Goal: Task Accomplishment & Management: Use online tool/utility

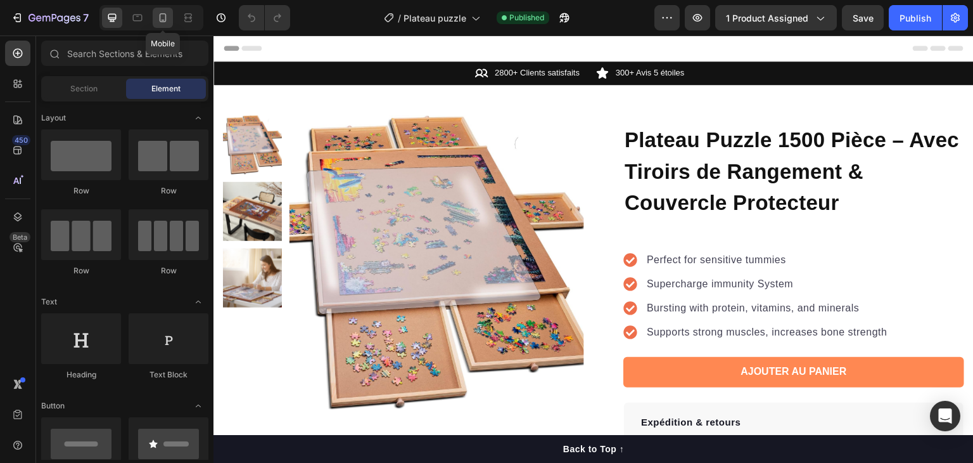
click at [167, 20] on icon at bounding box center [163, 17] width 13 height 13
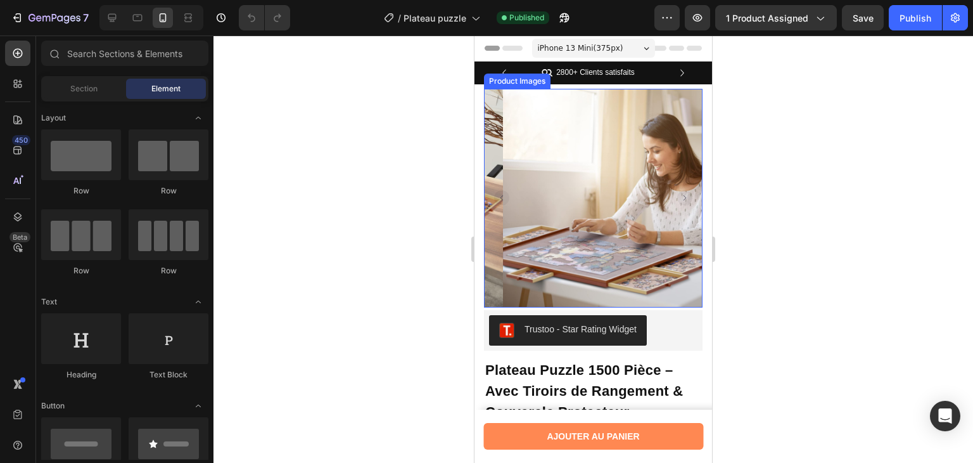
click at [627, 174] on img at bounding box center [612, 198] width 219 height 219
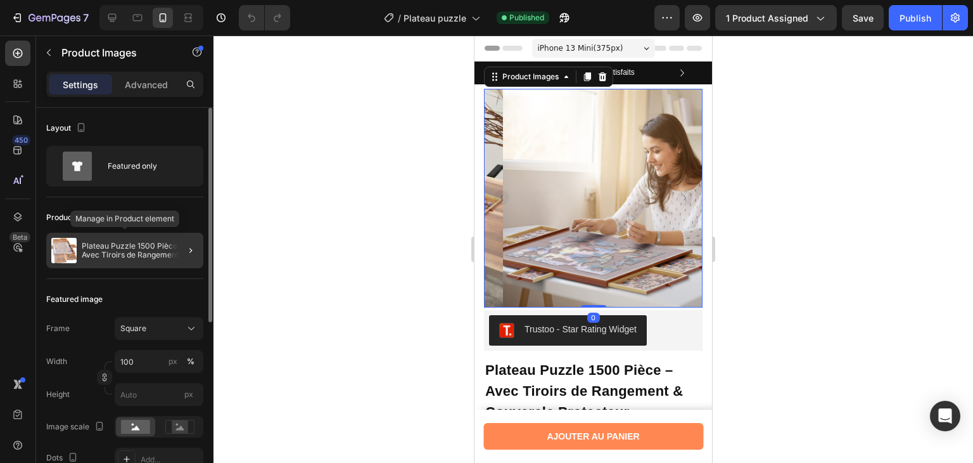
click at [131, 245] on p "Plateau Puzzle 1500 Pièce – Avec Tiroirs de Rangement & Couvercle Protecteur" at bounding box center [140, 250] width 117 height 18
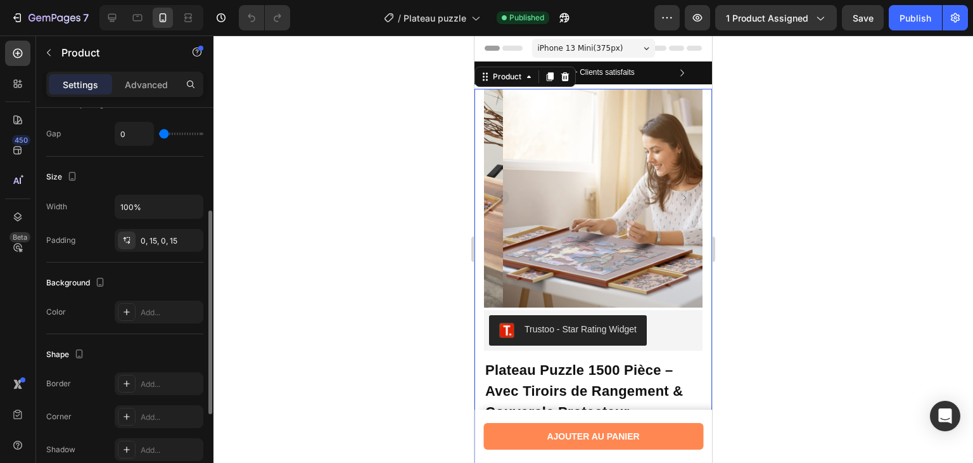
scroll to position [198, 0]
click at [132, 300] on div "Add..." at bounding box center [159, 311] width 89 height 23
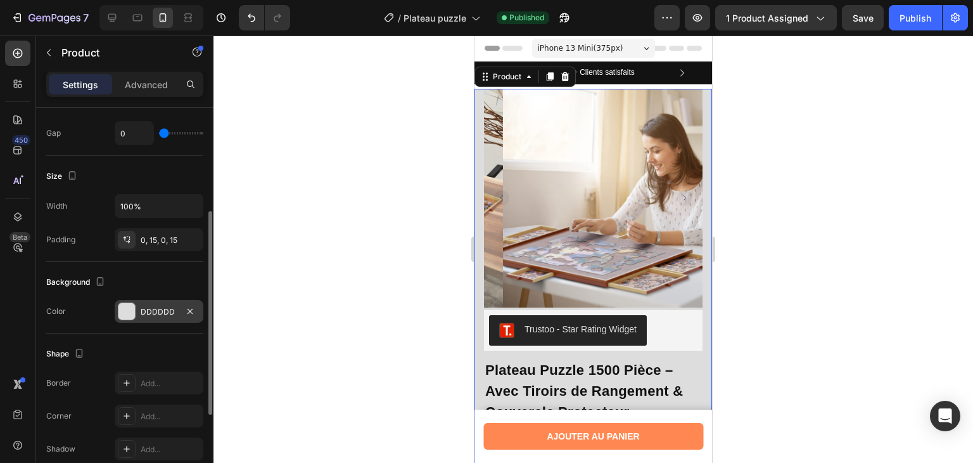
click at [162, 252] on div "Size Width 100% Padding 0, 15, 0, 15" at bounding box center [124, 209] width 157 height 106
click at [157, 300] on div "DDDDDD" at bounding box center [159, 311] width 89 height 23
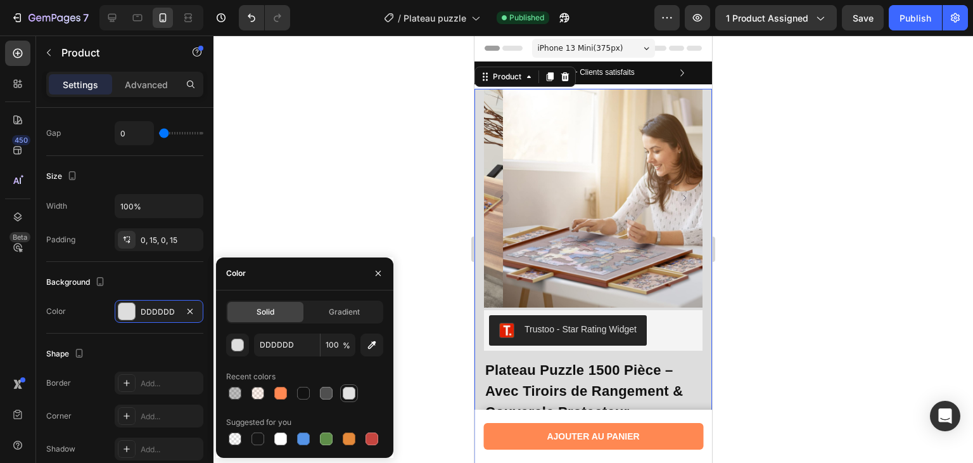
click at [345, 387] on div at bounding box center [349, 393] width 13 height 13
type input "E2E2E2"
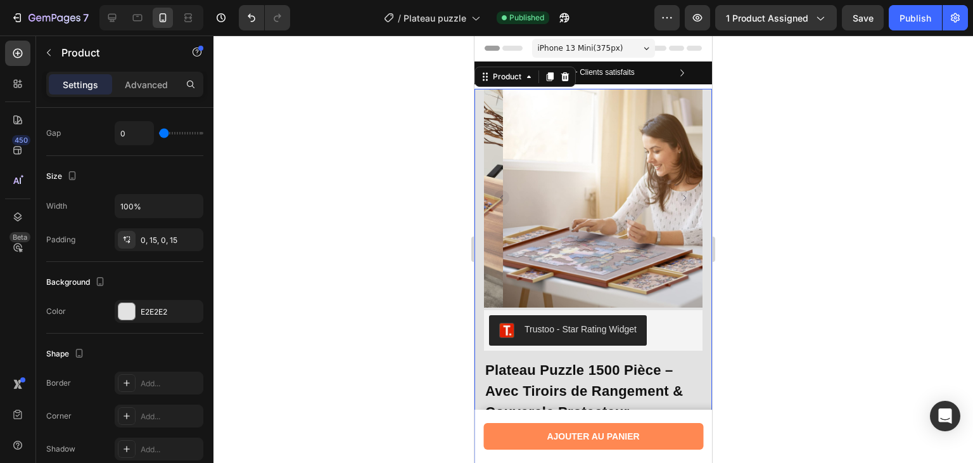
click at [370, 215] on div at bounding box center [594, 248] width 760 height 427
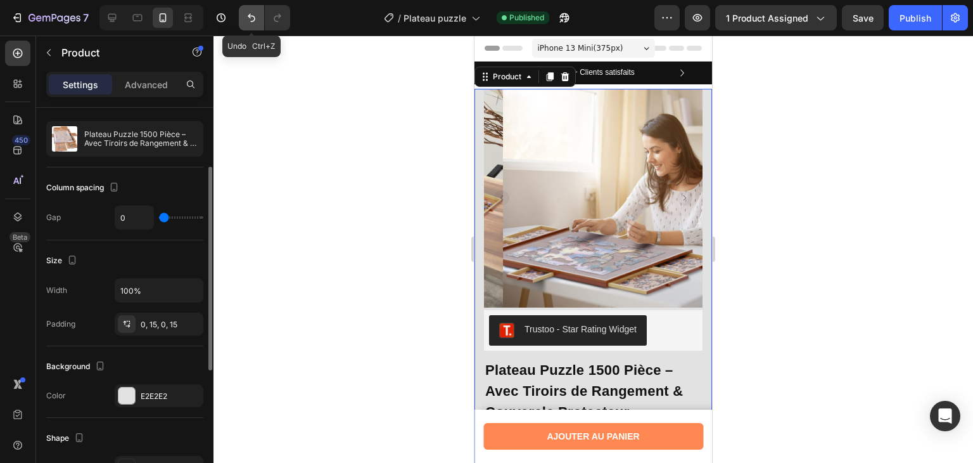
click at [254, 20] on icon "Undo/Redo" at bounding box center [252, 18] width 8 height 8
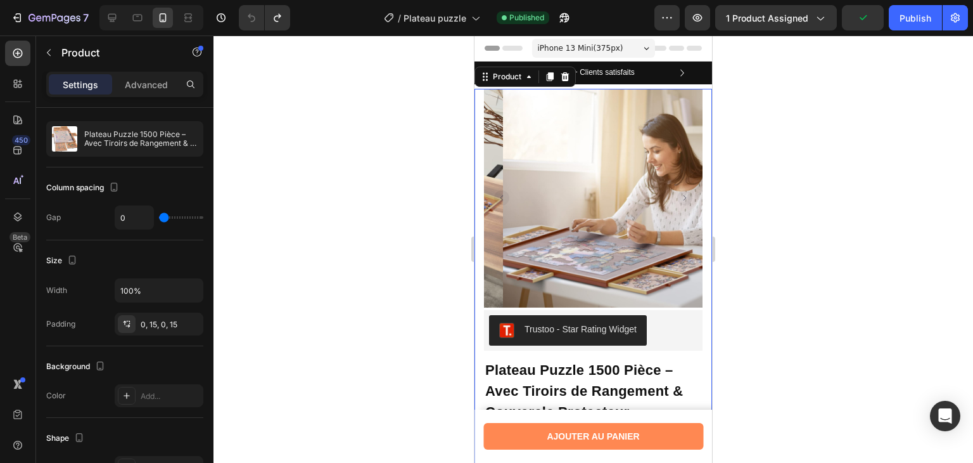
click at [326, 191] on div at bounding box center [594, 248] width 760 height 427
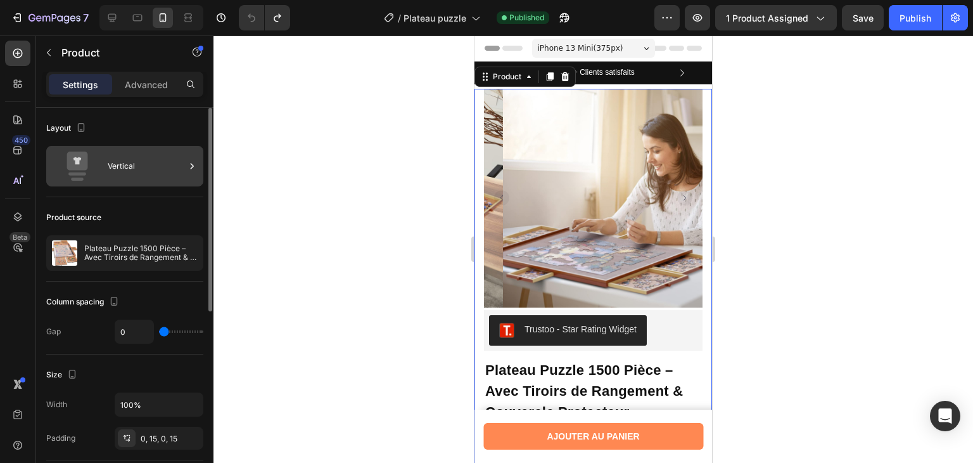
click at [132, 169] on div "Vertical" at bounding box center [146, 165] width 77 height 29
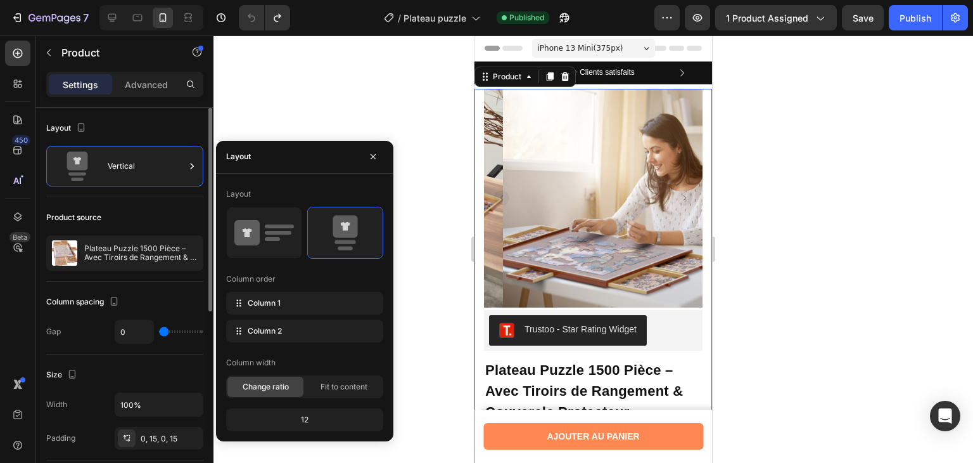
click at [145, 208] on div "Product source" at bounding box center [124, 217] width 157 height 20
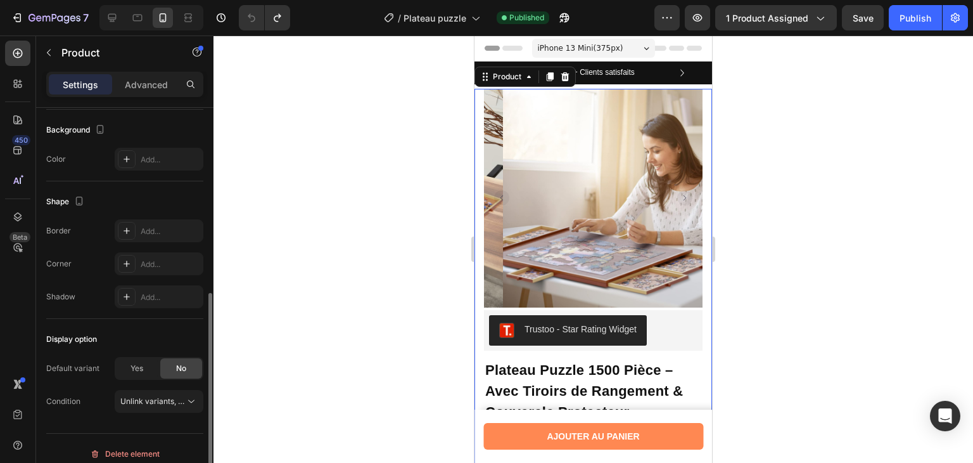
scroll to position [360, 0]
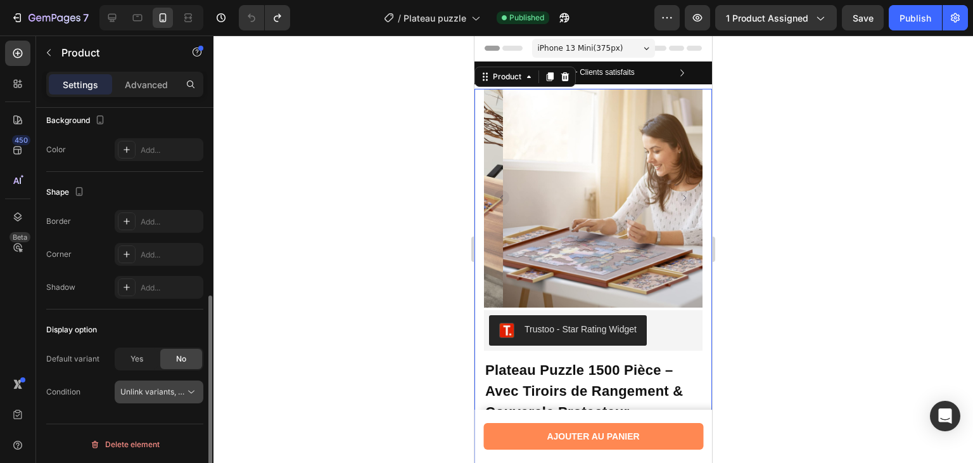
click at [163, 397] on button "Unlink variants, quantity <br> between same products" at bounding box center [159, 391] width 89 height 23
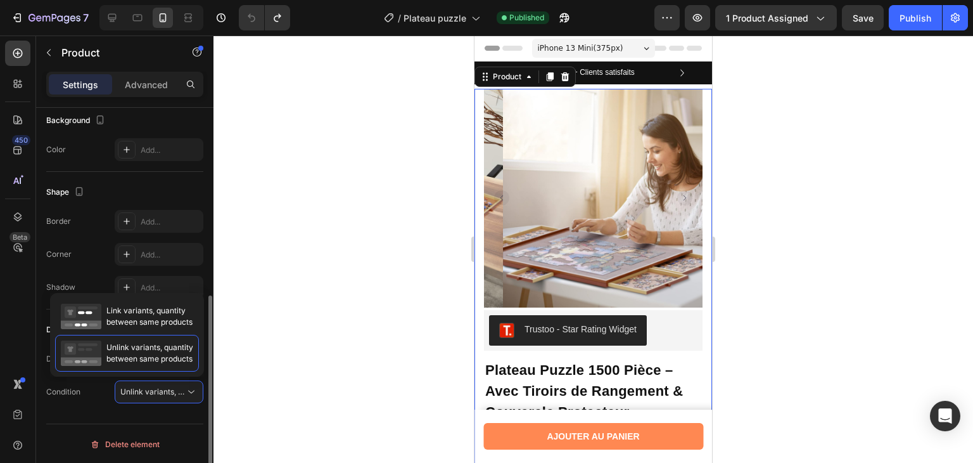
click at [90, 403] on div "Display option Default variant Yes No Condition Unlink variants, quantity <br> …" at bounding box center [124, 361] width 157 height 104
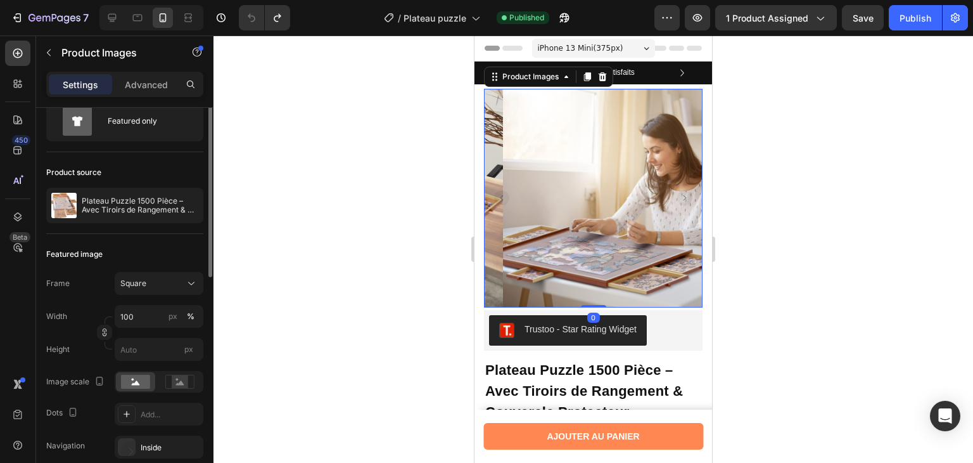
scroll to position [0, 0]
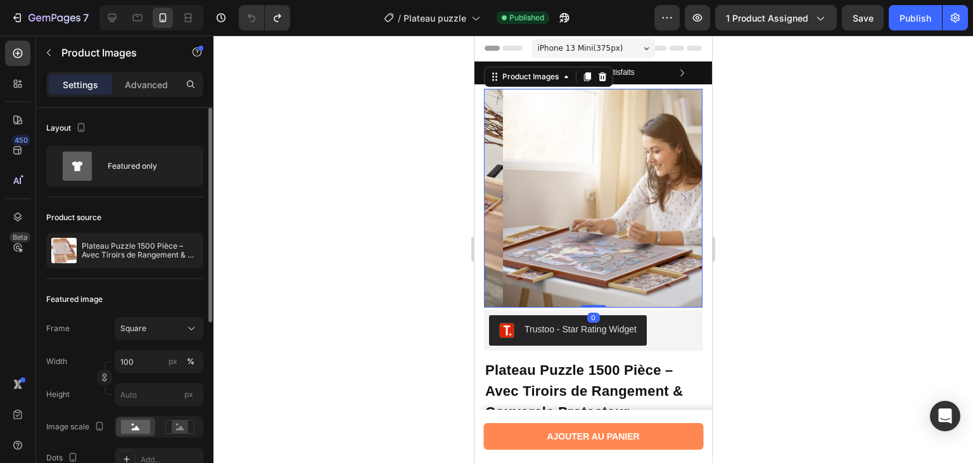
click at [537, 208] on img at bounding box center [612, 198] width 219 height 219
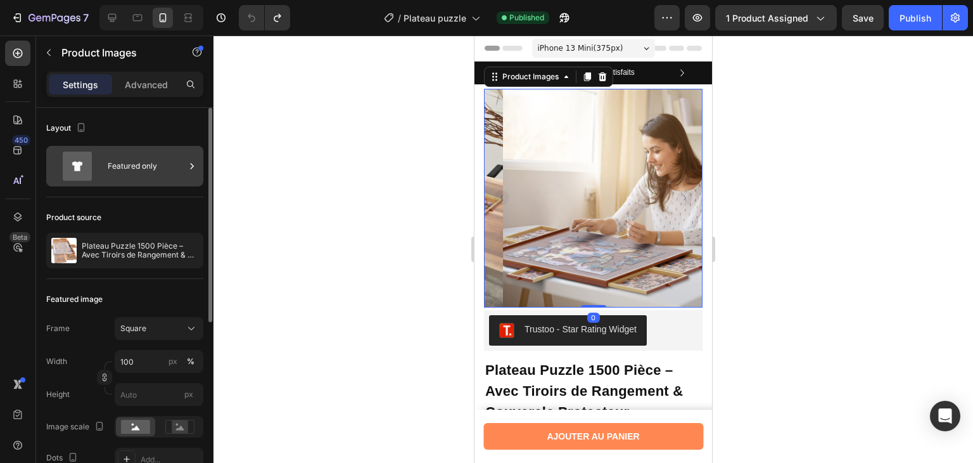
click at [99, 157] on icon at bounding box center [77, 165] width 51 height 29
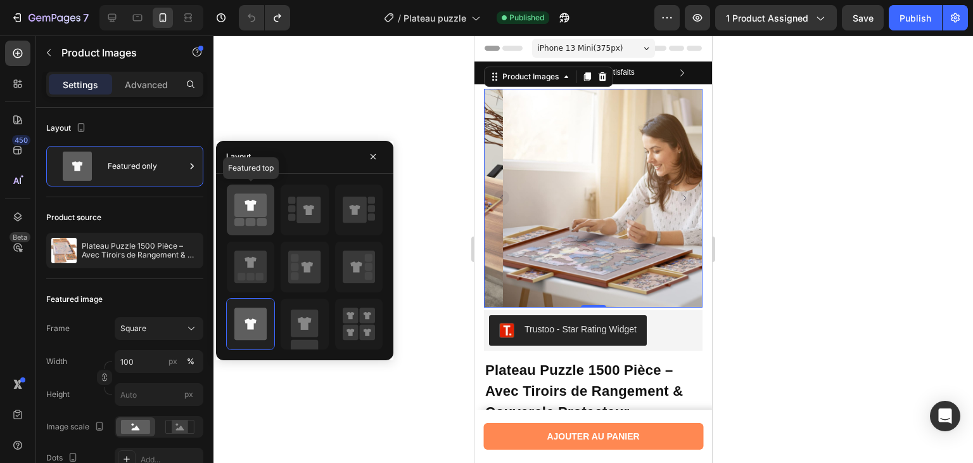
click at [256, 211] on icon at bounding box center [250, 204] width 32 height 23
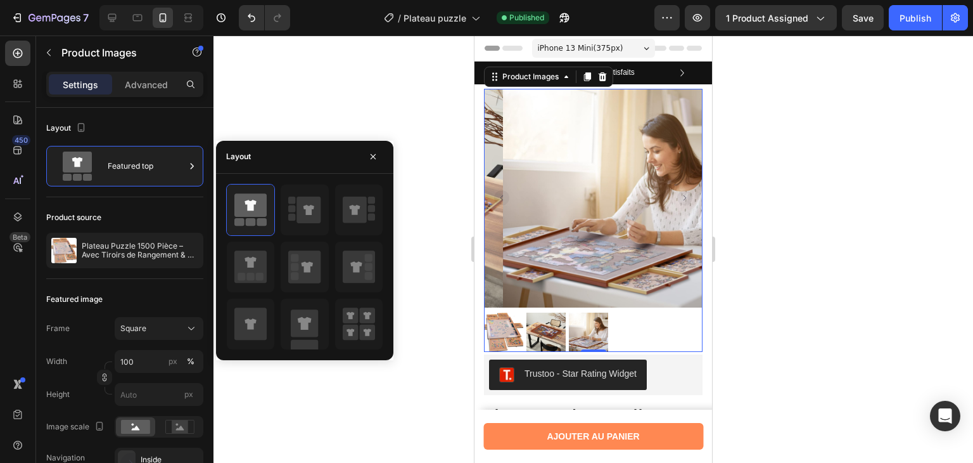
click at [346, 106] on div at bounding box center [594, 248] width 760 height 427
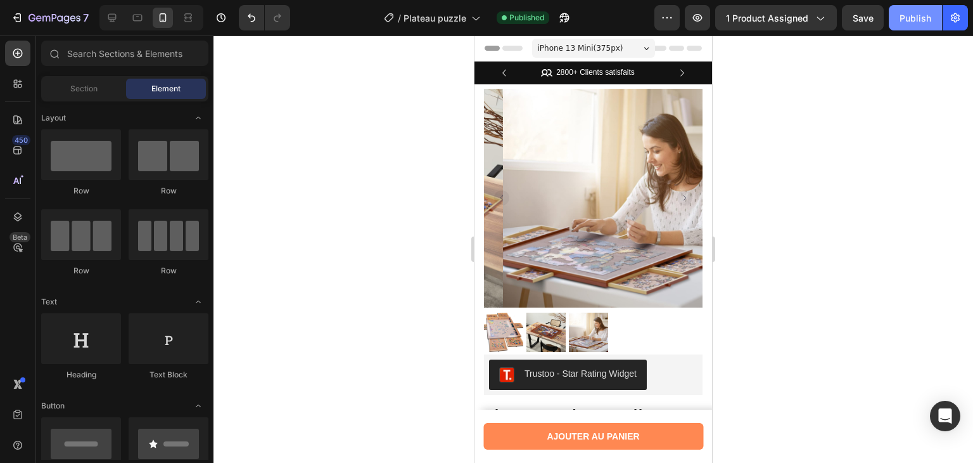
click at [901, 26] on button "Publish" at bounding box center [915, 17] width 53 height 25
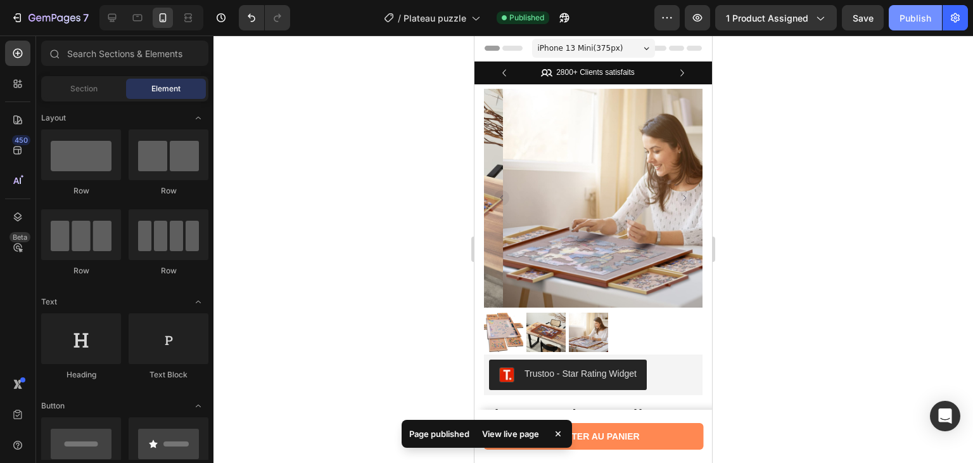
click at [901, 26] on button "Publish" at bounding box center [915, 17] width 53 height 25
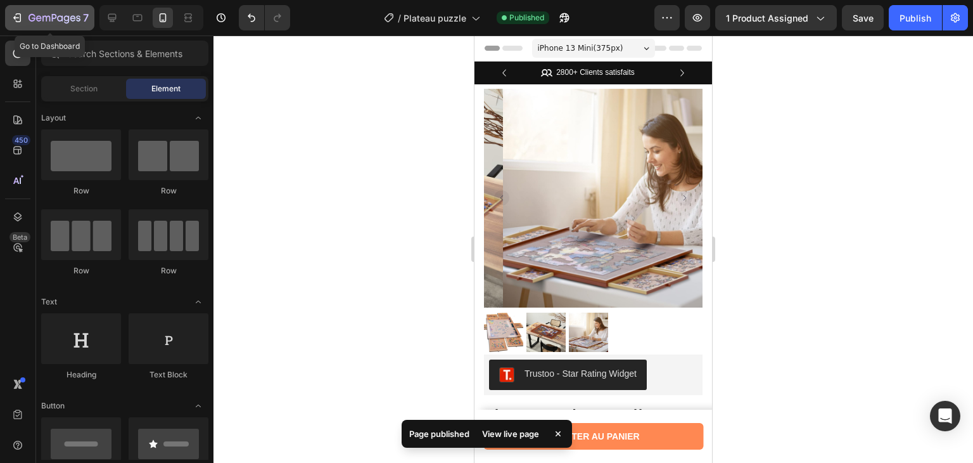
click at [35, 21] on icon "button" at bounding box center [55, 18] width 52 height 11
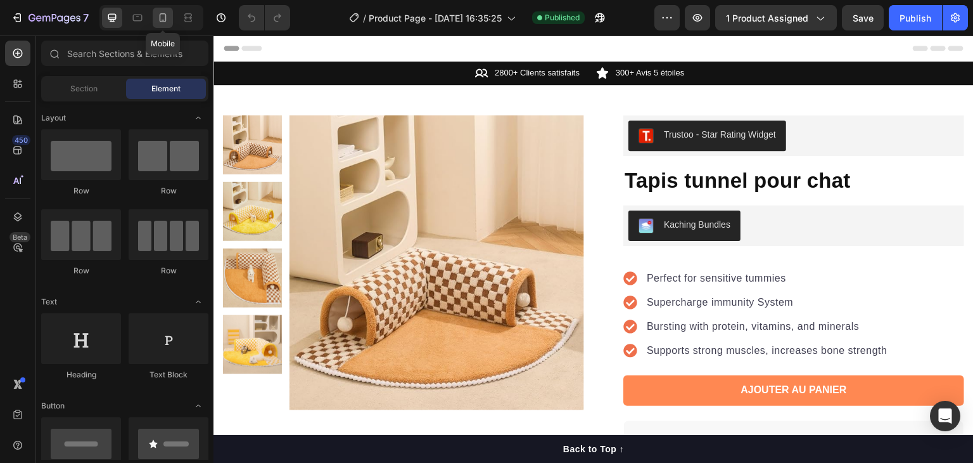
click at [167, 23] on icon at bounding box center [163, 17] width 13 height 13
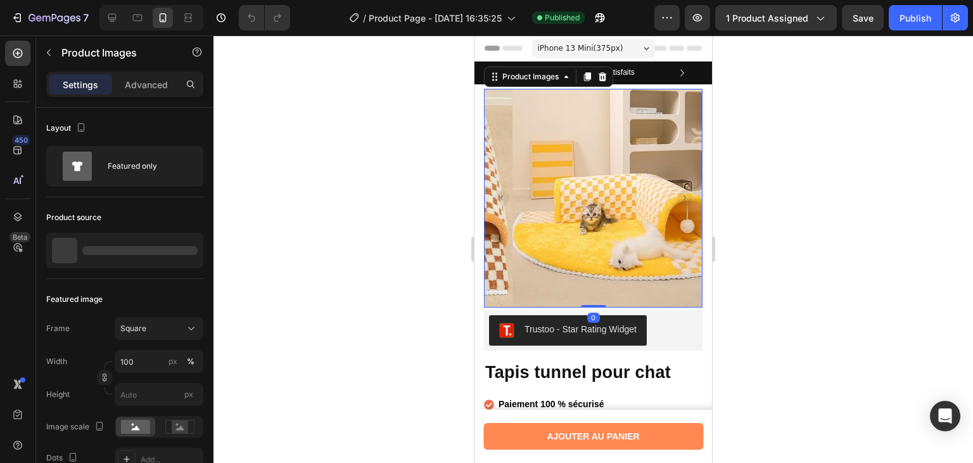
click at [624, 255] on img at bounding box center [622, 198] width 219 height 219
click at [563, 181] on img at bounding box center [622, 198] width 219 height 219
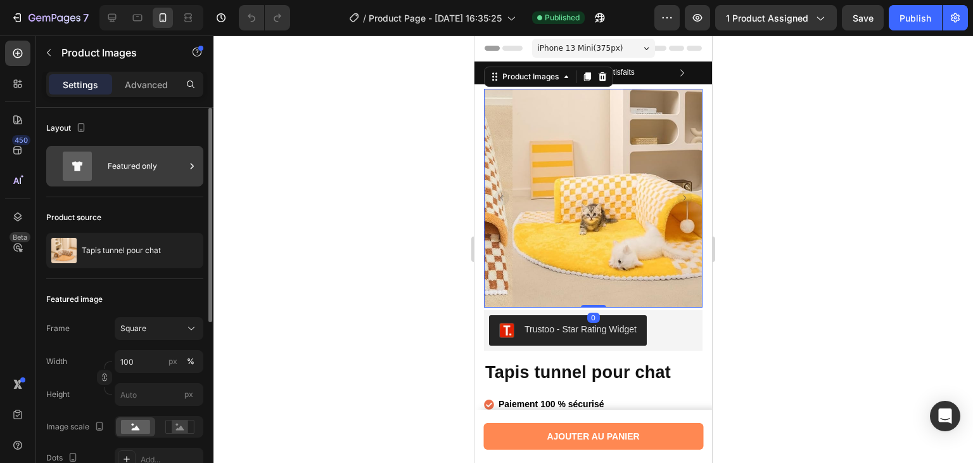
click at [91, 165] on icon at bounding box center [77, 165] width 29 height 29
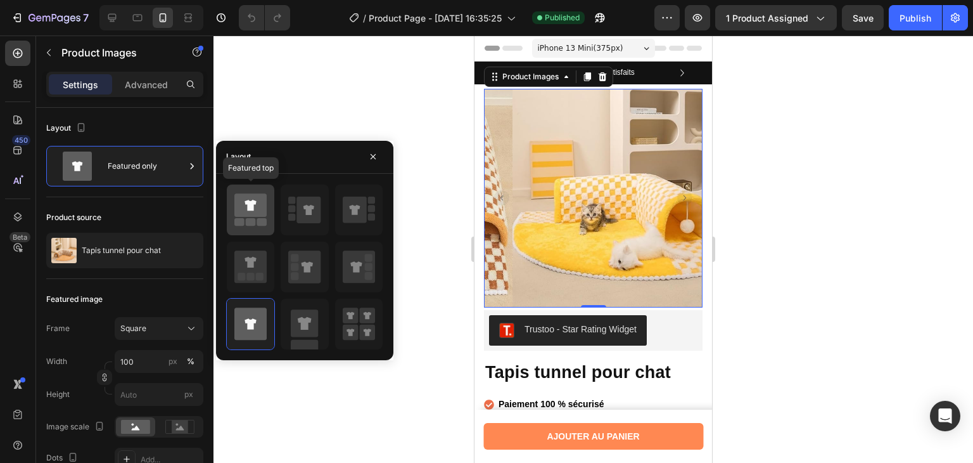
click at [259, 210] on icon at bounding box center [250, 204] width 32 height 23
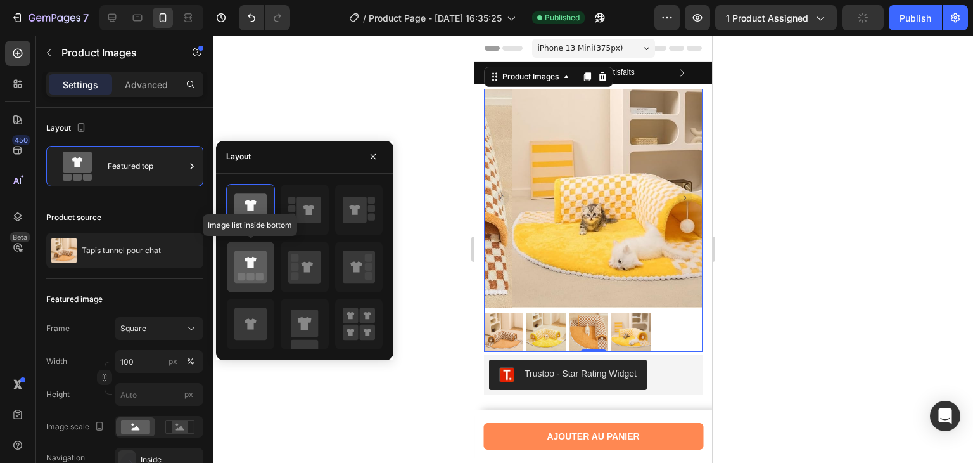
click at [246, 245] on div at bounding box center [251, 266] width 48 height 51
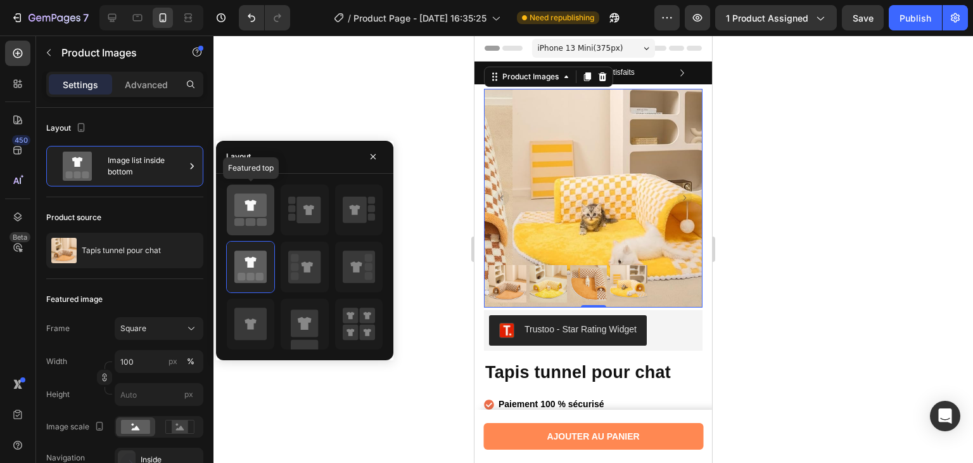
click at [252, 203] on icon at bounding box center [250, 205] width 11 height 11
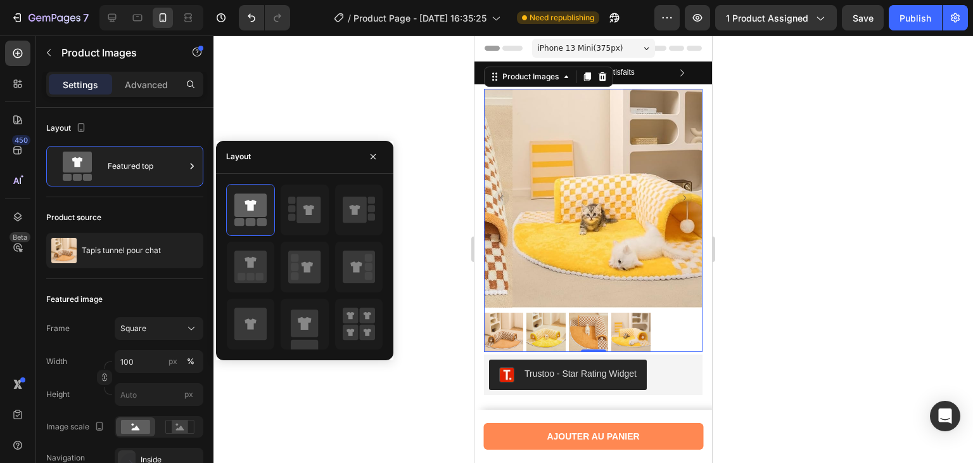
click at [316, 132] on div at bounding box center [594, 248] width 760 height 427
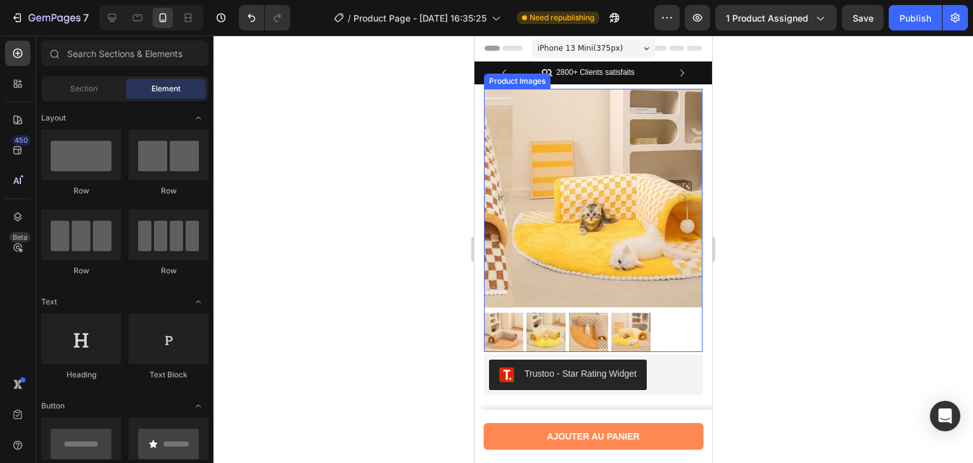
click at [888, 15] on div "Preview 1 product assigned Save Publish" at bounding box center [812, 17] width 314 height 25
click at [907, 29] on button "Publish" at bounding box center [915, 17] width 53 height 25
click at [857, 243] on div at bounding box center [594, 248] width 760 height 427
drag, startPoint x: 857, startPoint y: 247, endPoint x: 923, endPoint y: 111, distance: 151.3
click at [923, 111] on div at bounding box center [594, 248] width 760 height 427
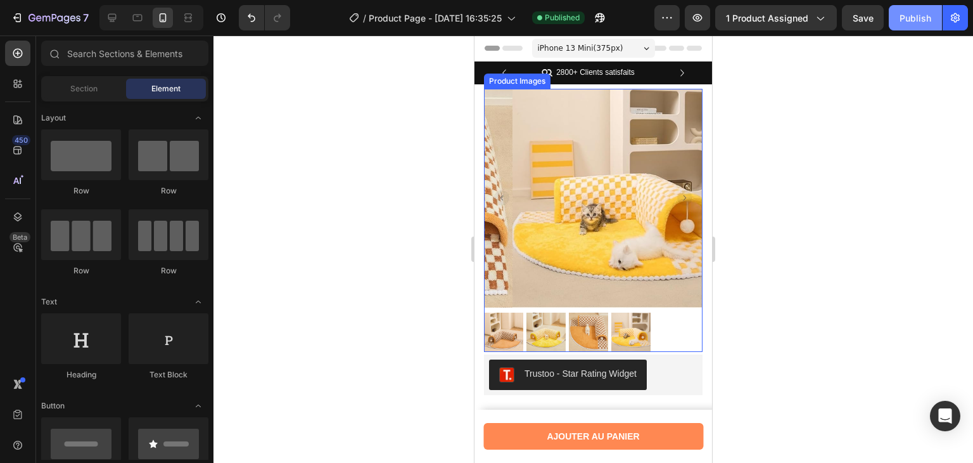
click at [911, 24] on button "Publish" at bounding box center [915, 17] width 53 height 25
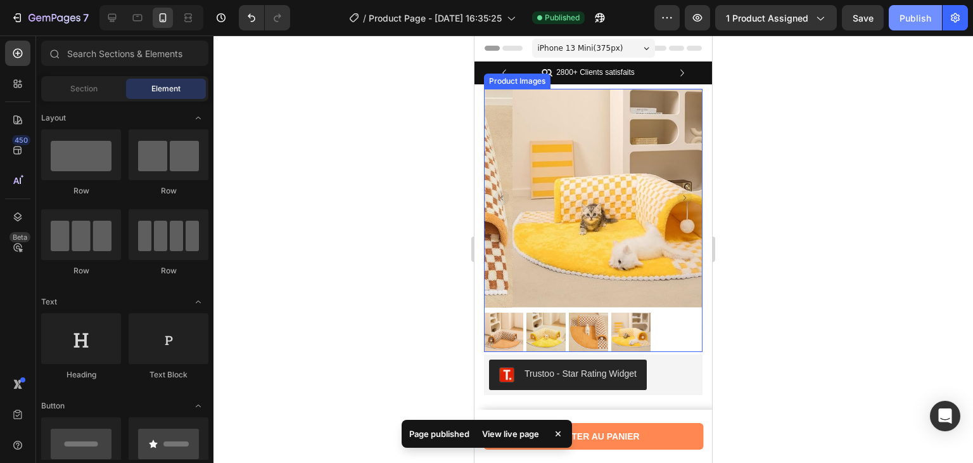
click at [911, 24] on button "Publish" at bounding box center [915, 17] width 53 height 25
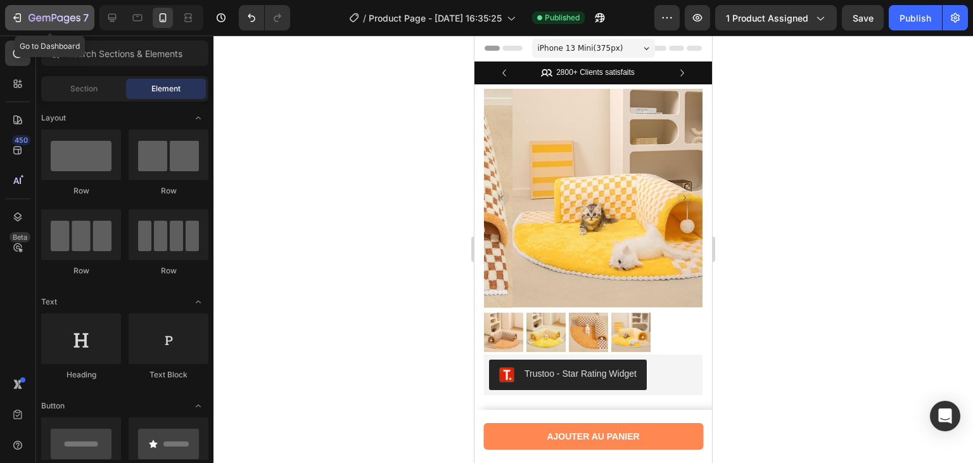
click at [61, 16] on icon "button" at bounding box center [60, 18] width 6 height 6
